Goal: Check status

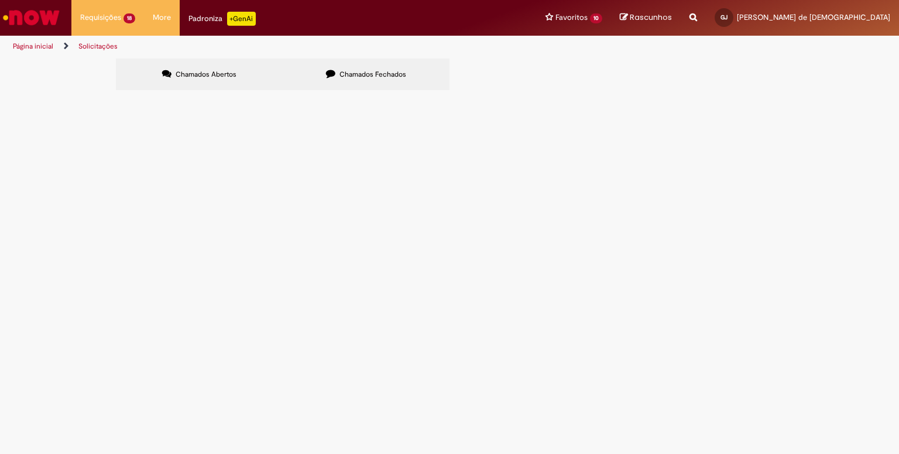
drag, startPoint x: 202, startPoint y: 406, endPoint x: 188, endPoint y: 406, distance: 13.5
click at [0, 0] on button at bounding box center [0, 0] width 0 height 0
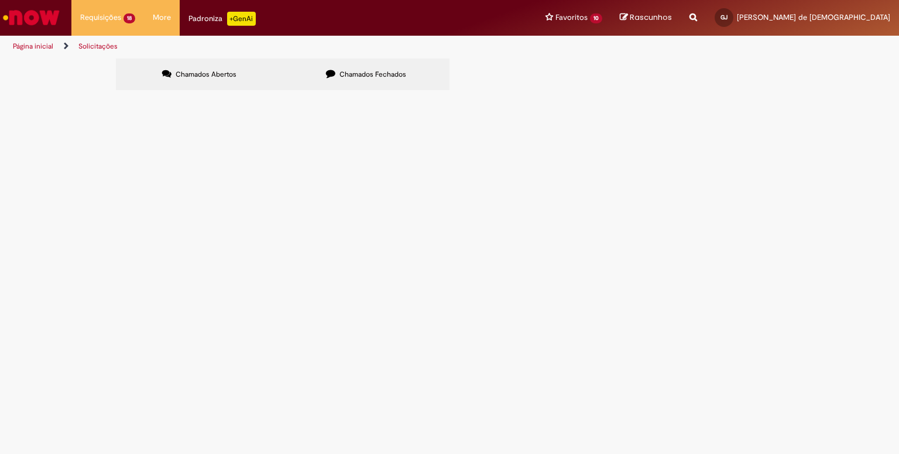
click at [373, 70] on span "Chamados Fechados" at bounding box center [372, 74] width 67 height 9
click at [235, 73] on label "Chamados Abertos" at bounding box center [199, 75] width 167 height 32
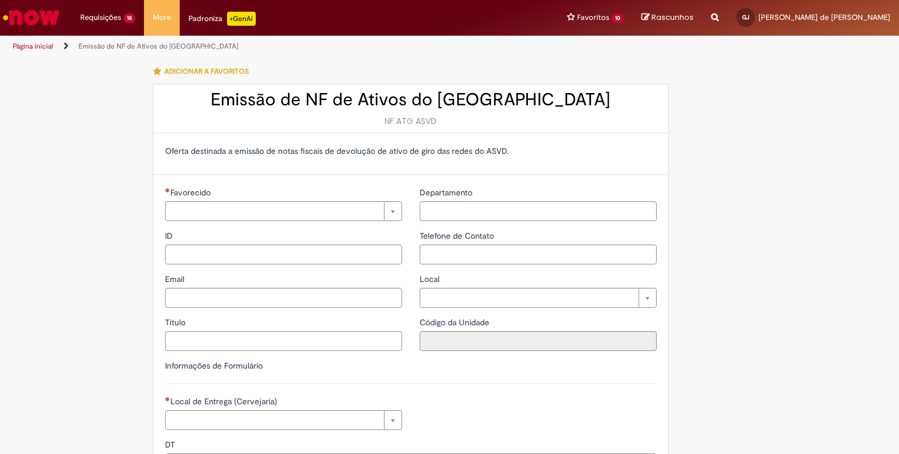
type input "**********"
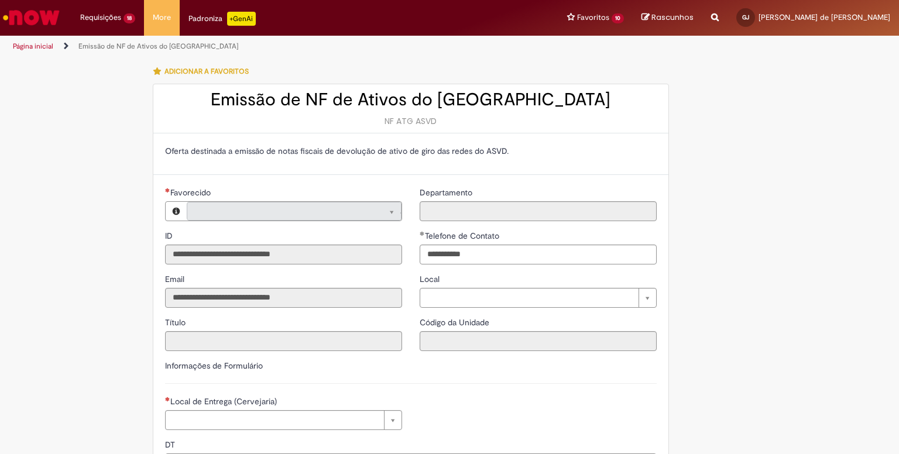
type input "**********"
click at [40, 19] on img "Ir para a Homepage" at bounding box center [31, 17] width 60 height 23
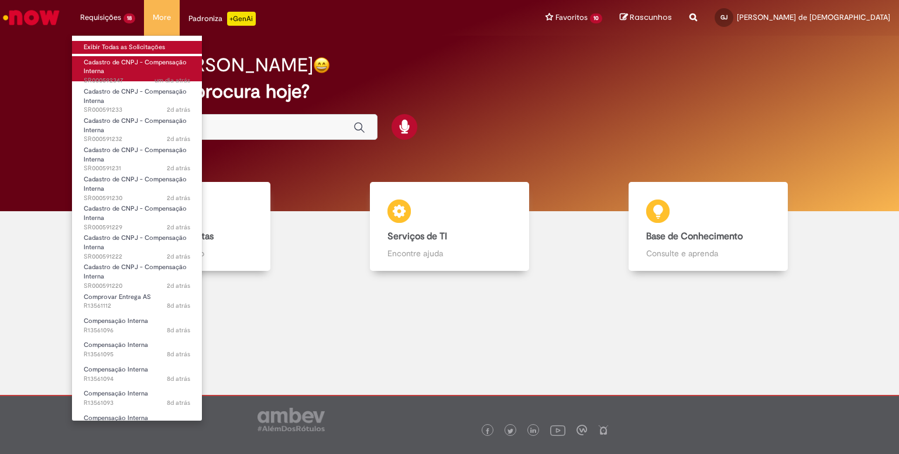
drag, startPoint x: 123, startPoint y: 47, endPoint x: 135, endPoint y: 60, distance: 17.4
click at [124, 47] on link "Exibir Todas as Solicitações" at bounding box center [137, 47] width 130 height 13
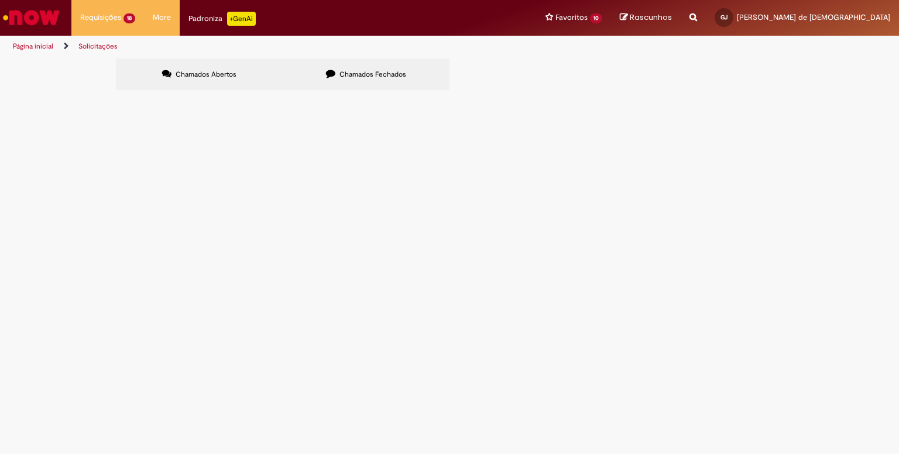
click at [0, 0] on button at bounding box center [0, 0] width 0 height 0
drag, startPoint x: 180, startPoint y: 251, endPoint x: 9, endPoint y: 278, distance: 173.0
click at [8, 94] on div "Chamados Abertos Chamados Fechados Itens solicitados Exportar como PDF Exportar…" at bounding box center [449, 76] width 899 height 35
click at [13, 94] on div "Chamados Abertos Chamados Fechados Itens solicitados Exportar como PDF Exportar…" at bounding box center [449, 76] width 899 height 35
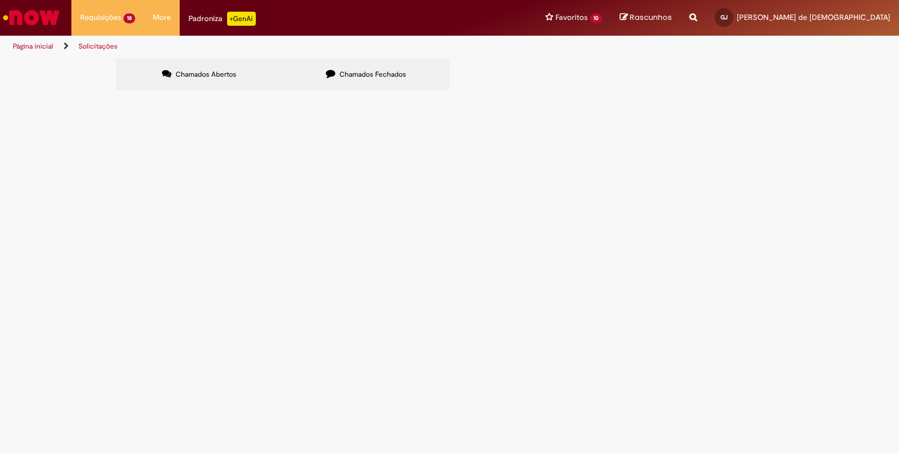
drag, startPoint x: 177, startPoint y: 394, endPoint x: 139, endPoint y: 304, distance: 97.8
click at [0, 0] on tbody "SR000592347 Cadastro de CNPJ - Compensação Interna Aberto SR000591233 Cadastro …" at bounding box center [0, 0] width 0 height 0
copy tbody "SR000592347 Cadastro de CNPJ - Compensação Interna Aberto SR000591233 Cadastro …"
drag, startPoint x: 658, startPoint y: 390, endPoint x: 125, endPoint y: 257, distance: 549.5
click at [0, 0] on tbody "SR000592347 Cadastro de CNPJ - Compensação Interna Aberto SR000591233 Cadastro …" at bounding box center [0, 0] width 0 height 0
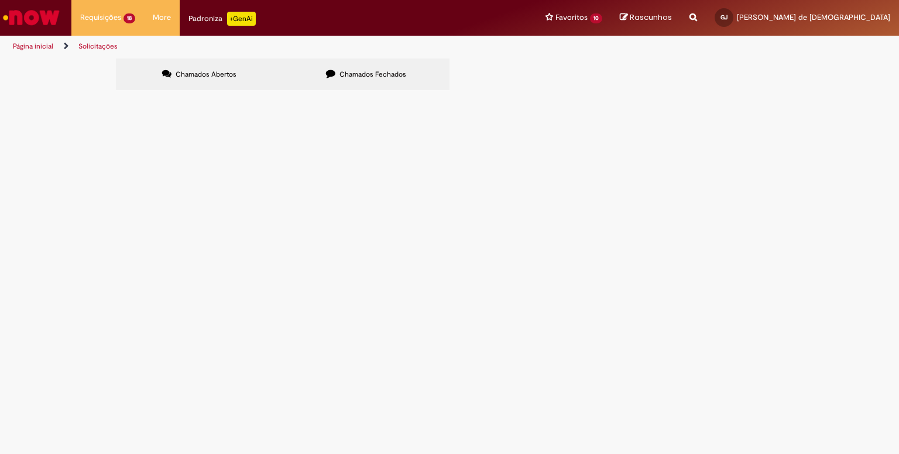
copy tbody "SR000592347 Cadastro de CNPJ - Compensação Interna Aberto SR000591233 Cadastro …"
click at [60, 94] on div "Chamados Abertos Chamados Fechados Itens solicitados Exportar como PDF Exportar…" at bounding box center [449, 76] width 899 height 35
